Goal: Information Seeking & Learning: Check status

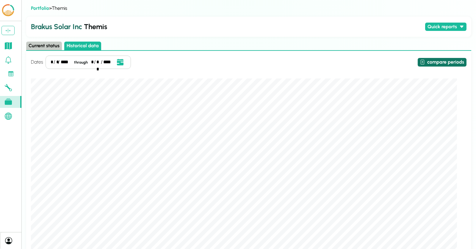
click at [450, 64] on button "compare periods" at bounding box center [441, 62] width 49 height 9
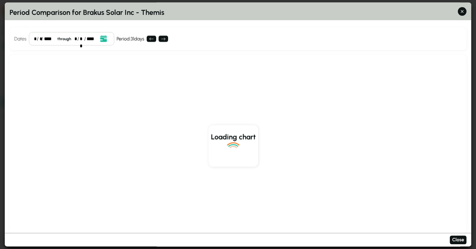
click at [35, 39] on div "*" at bounding box center [35, 38] width 2 height 7
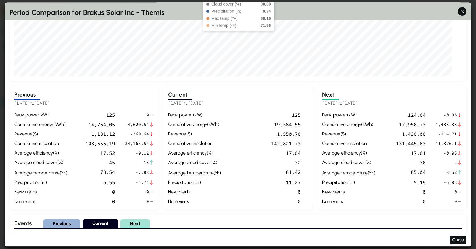
scroll to position [153, 0]
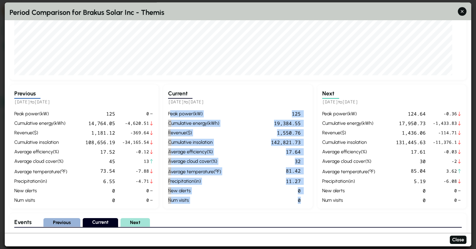
drag, startPoint x: 171, startPoint y: 111, endPoint x: 277, endPoint y: 204, distance: 141.2
click at [277, 204] on div "Current [DATE] to [DATE] peak power ( kW ) 125 cumulative energy ( kWh ) 19,384…" at bounding box center [237, 147] width 149 height 124
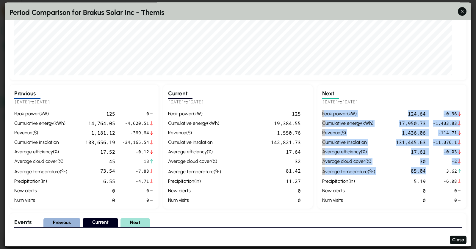
drag, startPoint x: 321, startPoint y: 111, endPoint x: 403, endPoint y: 174, distance: 103.4
click at [403, 174] on div "Next [DATE] to [DATE] peak power ( kW ) 124.64 -0.36 cumulative energy ( kWh ) …" at bounding box center [391, 147] width 149 height 124
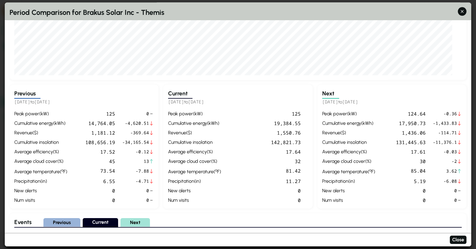
click at [219, 139] on div "cumulative insolation" at bounding box center [194, 142] width 53 height 7
drag, startPoint x: 273, startPoint y: 120, endPoint x: 310, endPoint y: 120, distance: 36.3
click at [310, 120] on div "Current [DATE] to [DATE] peak power ( kW ) 125 cumulative energy ( kWh ) 19,384…" at bounding box center [237, 147] width 149 height 124
click at [298, 122] on div "19,384.55" at bounding box center [261, 123] width 77 height 7
drag, startPoint x: 275, startPoint y: 129, endPoint x: 307, endPoint y: 141, distance: 34.2
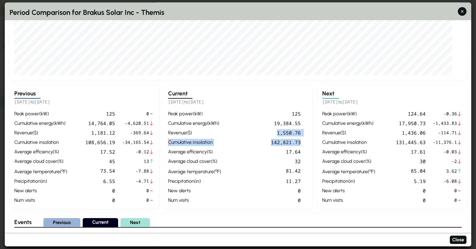
click at [307, 141] on div "peak power ( kW ) 125 cumulative energy ( kWh ) 19,384.55 revenue ( $ ) 1,550.7…" at bounding box center [237, 157] width 139 height 94
click at [293, 143] on div "142,821.73" at bounding box center [261, 142] width 77 height 7
click at [284, 128] on div "peak power ( kW ) 125 cumulative energy ( kWh ) 19,384.55 revenue ( $ ) 1,550.7…" at bounding box center [237, 157] width 139 height 94
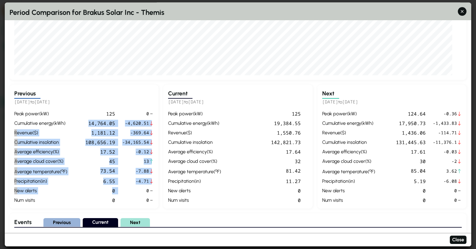
drag, startPoint x: 84, startPoint y: 121, endPoint x: 134, endPoint y: 185, distance: 81.5
click at [134, 185] on div "peak power ( kW ) 125 0 cumulative energy ( kWh ) 14,764.05 -4,620.51 revenue (…" at bounding box center [83, 157] width 139 height 94
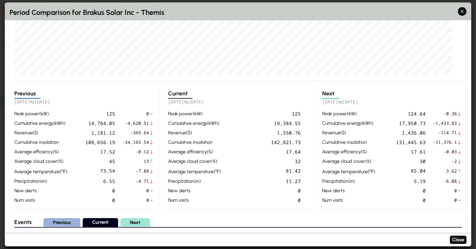
click at [120, 140] on div "peak power ( kW ) 125 0 cumulative energy ( kWh ) 14,764.05 -4,620.51 revenue (…" at bounding box center [83, 157] width 139 height 94
drag, startPoint x: 95, startPoint y: 124, endPoint x: 121, endPoint y: 125, distance: 25.6
click at [121, 125] on div "peak power ( kW ) 125 0 cumulative energy ( kWh ) 14,764.05 -4,620.51 revenue (…" at bounding box center [83, 157] width 139 height 94
drag, startPoint x: 108, startPoint y: 162, endPoint x: 151, endPoint y: 162, distance: 43.1
click at [151, 162] on div "peak power ( kW ) 125 0 cumulative energy ( kWh ) 14,764.05 -4,620.51 revenue (…" at bounding box center [83, 157] width 139 height 94
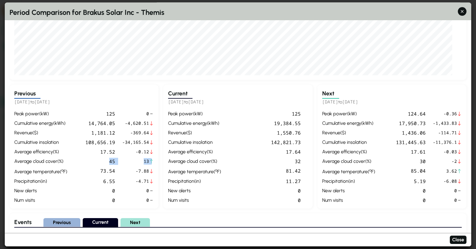
scroll to position [195, 0]
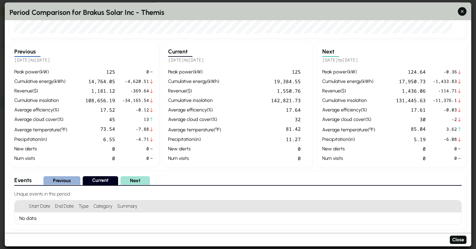
click at [21, 181] on h3 "Events" at bounding box center [22, 181] width 17 height 9
click at [169, 103] on div "peak power ( kW ) 125 cumulative energy ( kWh ) 19,384.55 revenue ( $ ) 1,550.7…" at bounding box center [237, 115] width 139 height 94
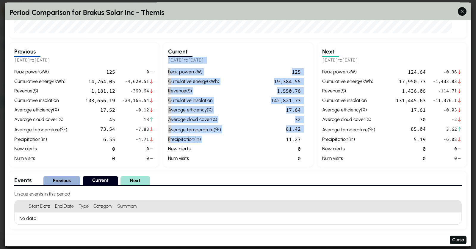
drag, startPoint x: 167, startPoint y: 59, endPoint x: 253, endPoint y: 135, distance: 114.8
click at [253, 135] on div "Current [DATE] to [DATE] peak power ( kW ) 125 cumulative energy ( kWh ) 19,384…" at bounding box center [237, 105] width 149 height 124
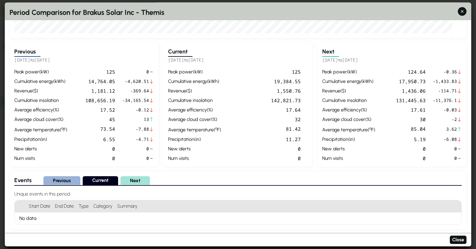
click at [174, 150] on div "new alerts" at bounding box center [194, 148] width 53 height 7
click at [172, 158] on div "num visits" at bounding box center [194, 158] width 53 height 7
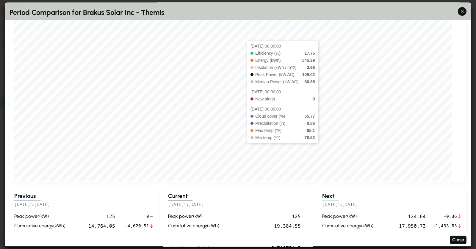
scroll to position [4, 0]
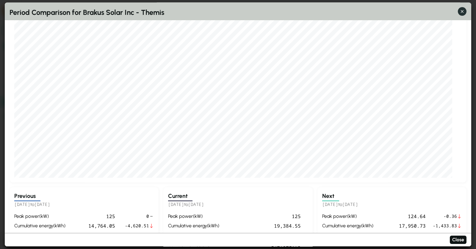
click at [463, 15] on button "button" at bounding box center [462, 11] width 9 height 9
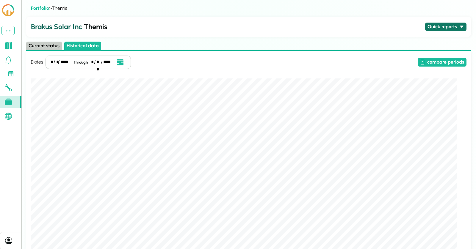
click at [443, 25] on button "Quick reports" at bounding box center [445, 27] width 41 height 9
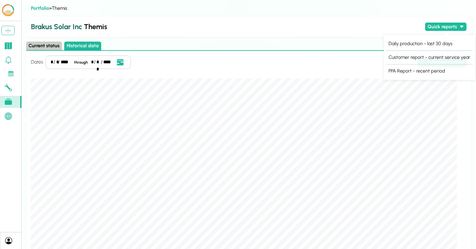
click at [353, 19] on div "Brakus Solar Inc Themis Quick reports" at bounding box center [248, 27] width 445 height 20
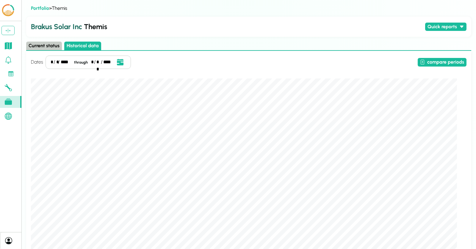
click at [7, 86] on icon at bounding box center [8, 87] width 7 height 7
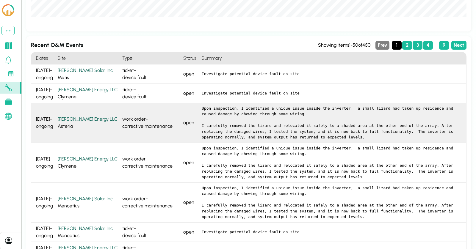
scroll to position [103, 0]
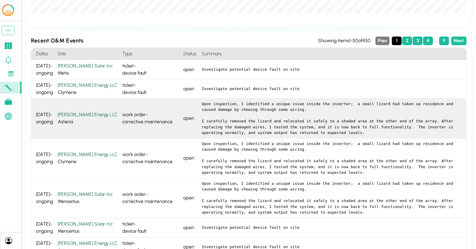
click at [222, 117] on pre "Upon inspection, I identified a unique issue inside the inverter; a small lizar…" at bounding box center [332, 118] width 260 height 35
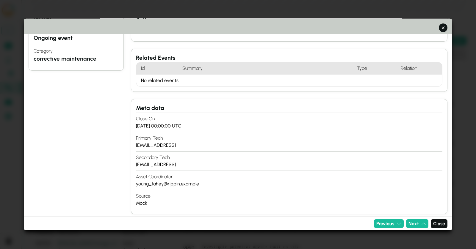
scroll to position [0, 0]
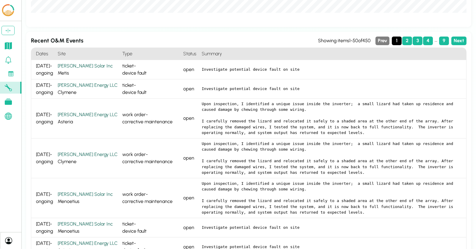
click at [9, 60] on icon at bounding box center [8, 59] width 7 height 7
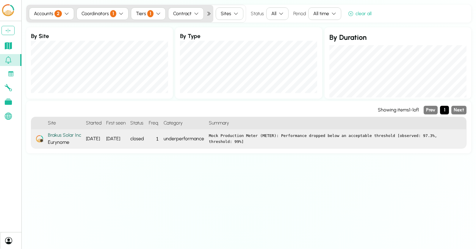
click at [161, 140] on div "1" at bounding box center [153, 138] width 15 height 19
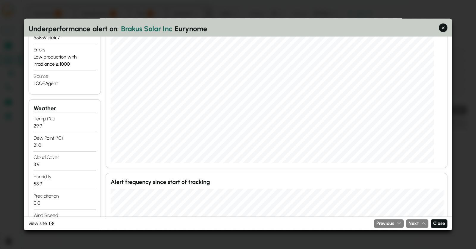
scroll to position [135, 0]
click at [340, 27] on h2 "underperformance alert on: Brakus Solar Inc Eurynome" at bounding box center [238, 28] width 419 height 11
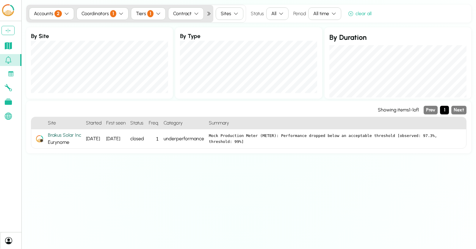
click at [14, 43] on link at bounding box center [10, 46] width 21 height 12
